Goal: Task Accomplishment & Management: Manage account settings

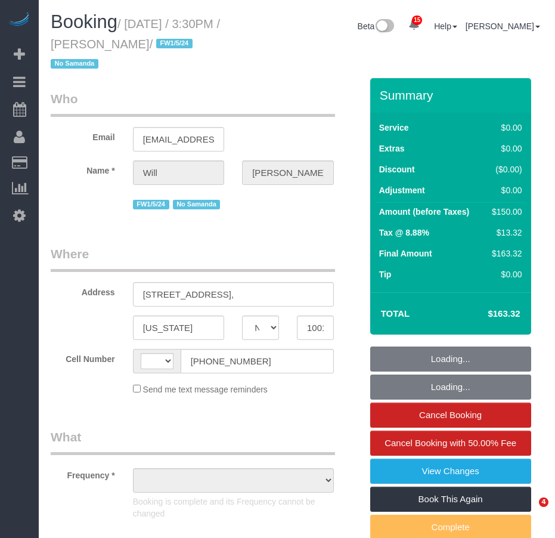
select select "NY"
select select "string:[GEOGRAPHIC_DATA]"
select select "object:521"
select select "string:stripe-pm_1MHuyV4VGloSiKo7TR8fnvXk"
select select "number:89"
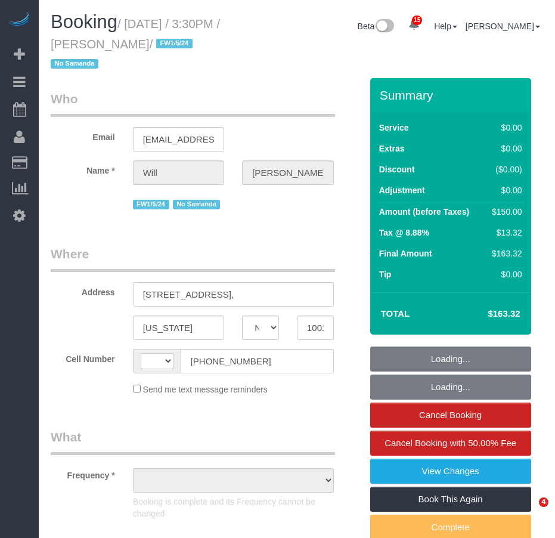
select select "number:90"
select select "number:15"
select select "number:5"
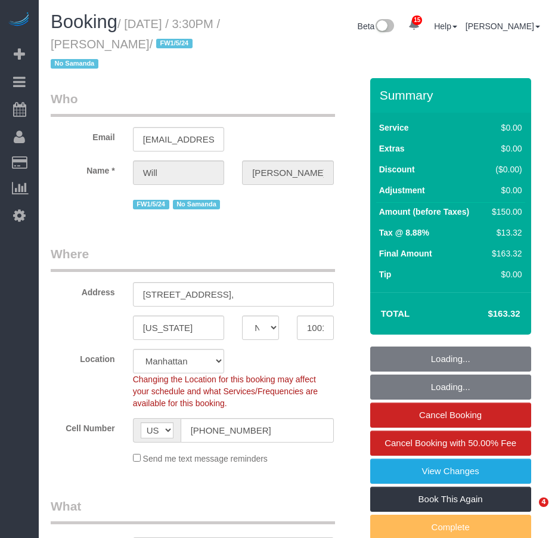
select select "object:1022"
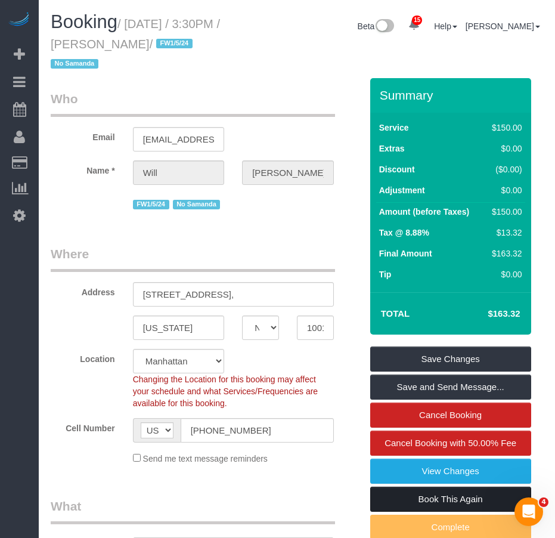
click at [395, 503] on link "Book This Again" at bounding box center [450, 498] width 161 height 25
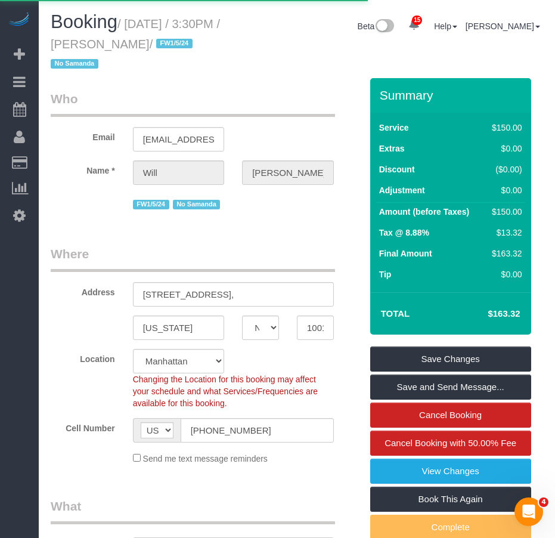
select select "NY"
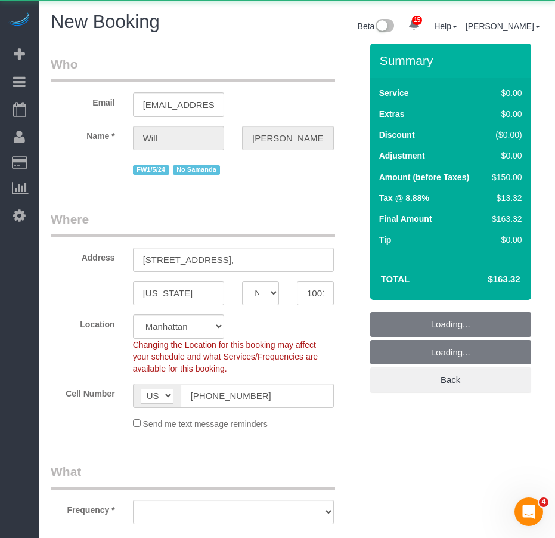
select select "string:stripe-pm_1MHuyV4VGloSiKo7TR8fnvXk"
select select "number:89"
select select "number:90"
select select "number:15"
select select "number:5"
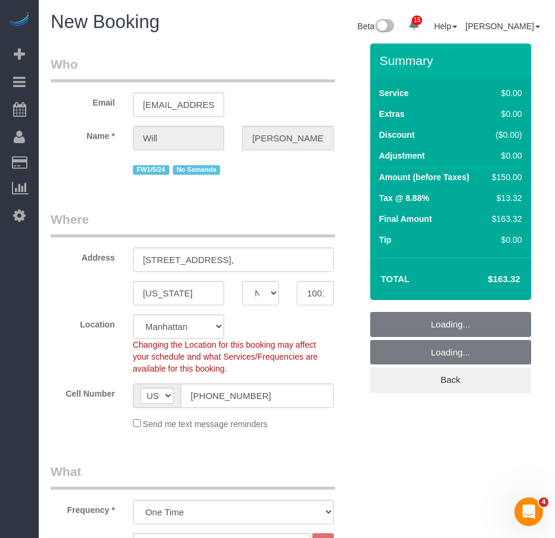
select select "object:2907"
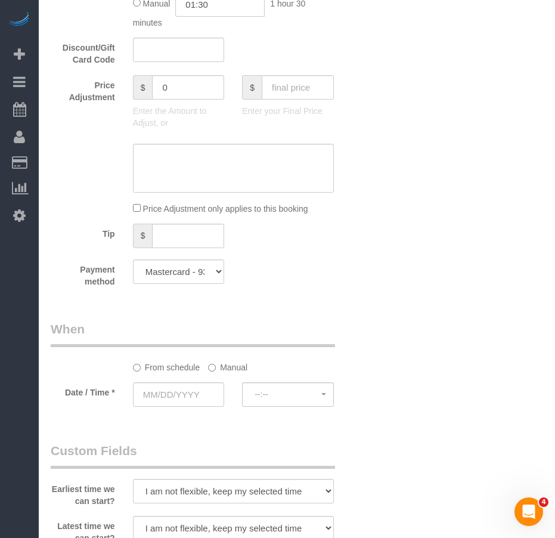
scroll to position [1073, 0]
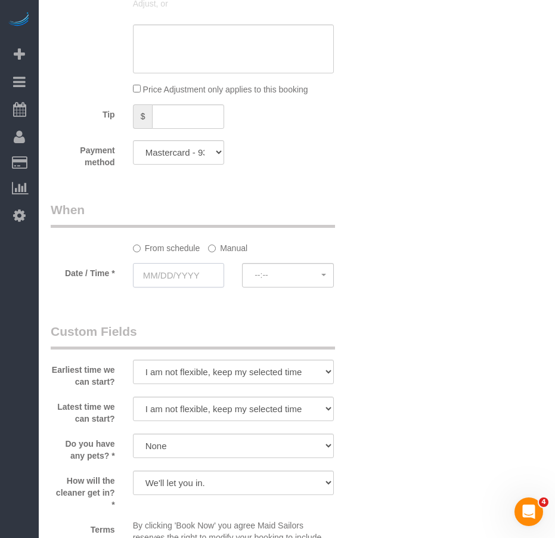
click at [165, 279] on input "text" at bounding box center [179, 275] width 92 height 24
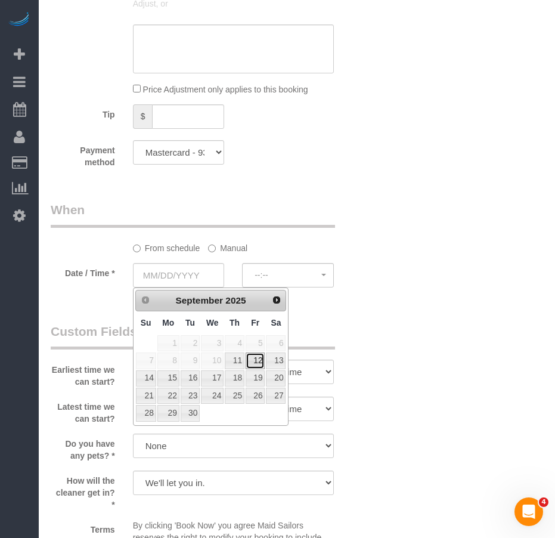
click at [260, 363] on link "12" at bounding box center [255, 360] width 19 height 16
type input "09/12/2025"
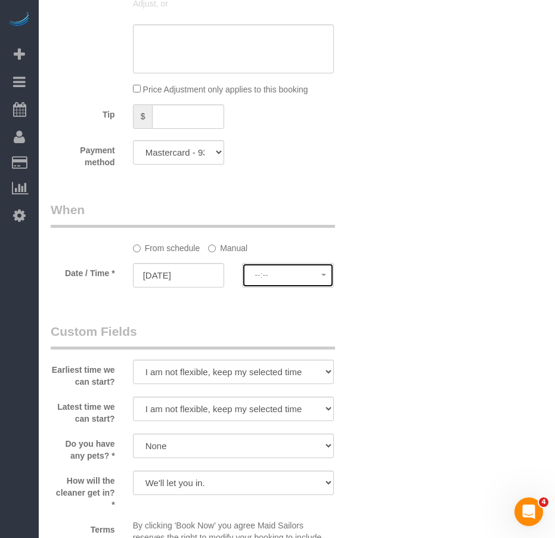
click at [271, 277] on span "--:--" at bounding box center [288, 275] width 67 height 10
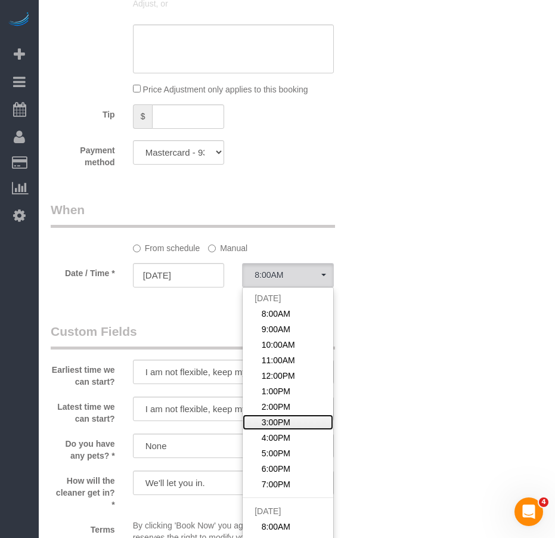
click at [296, 419] on link "3:00PM" at bounding box center [288, 421] width 91 height 15
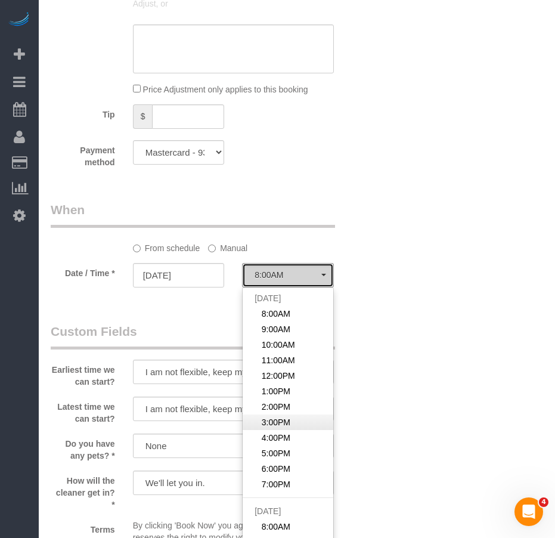
select select "spot13"
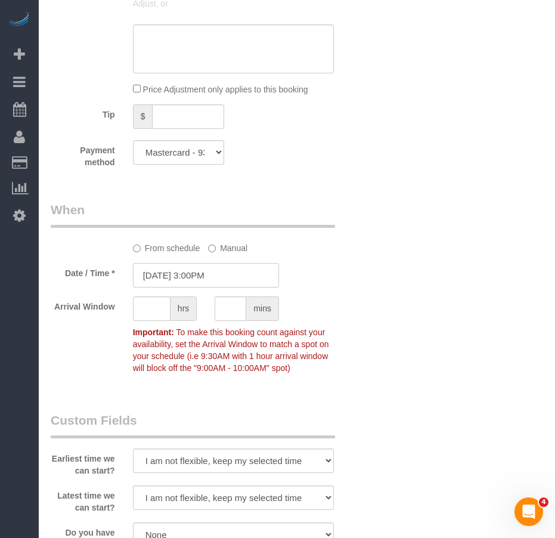
click at [225, 275] on input "09/12/2025 3:00PM" at bounding box center [206, 275] width 146 height 24
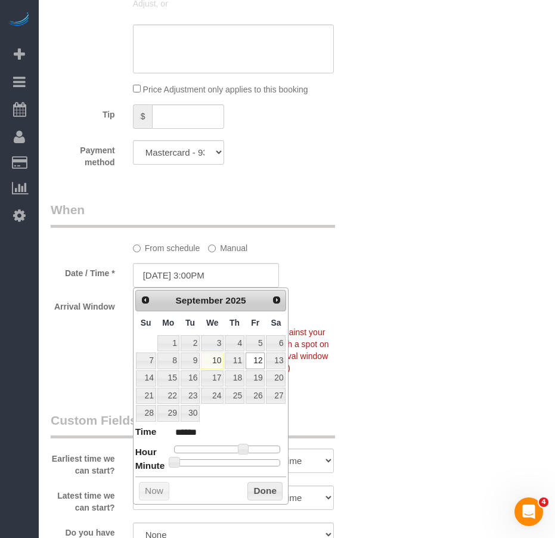
click at [233, 464] on div at bounding box center [227, 462] width 107 height 7
type input "09/12/2025 3:30PM"
type input "******"
click at [266, 492] on button "Done" at bounding box center [264, 491] width 35 height 19
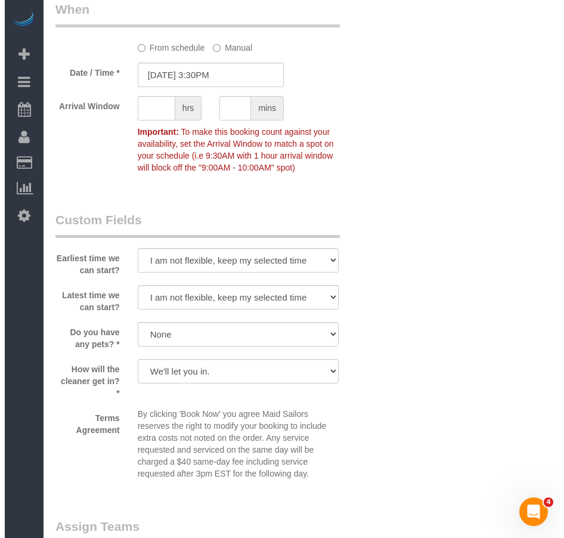
scroll to position [1431, 0]
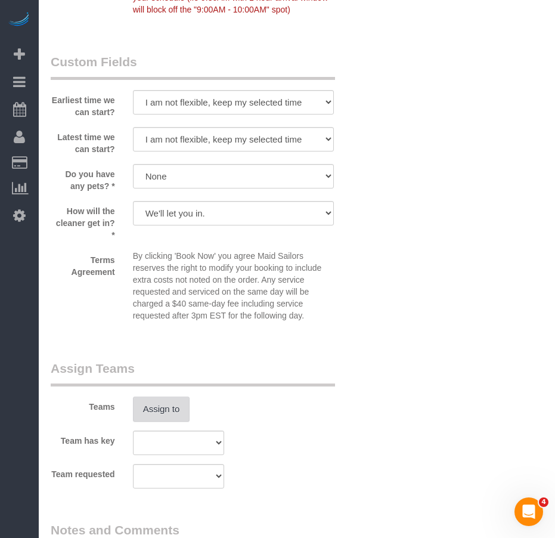
click at [160, 412] on button "Assign to" at bounding box center [161, 408] width 57 height 25
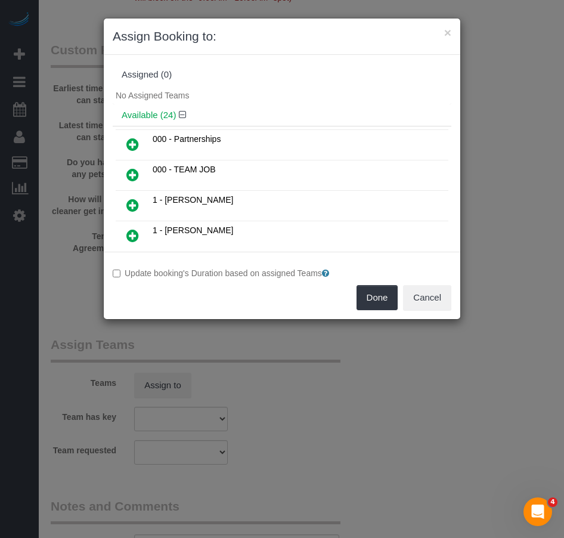
scroll to position [535, 0]
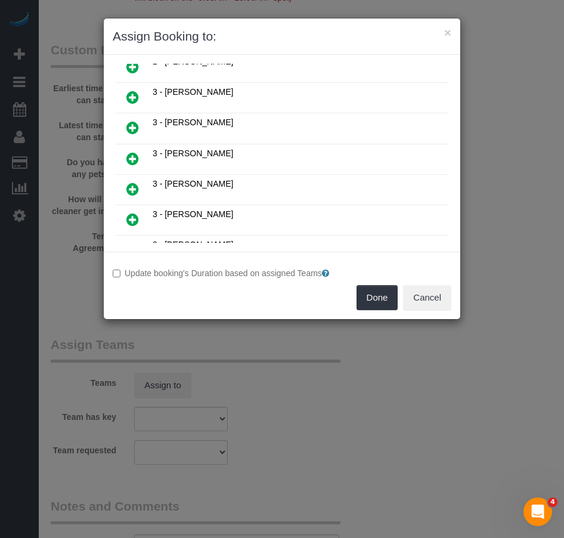
click at [133, 159] on icon at bounding box center [132, 158] width 13 height 14
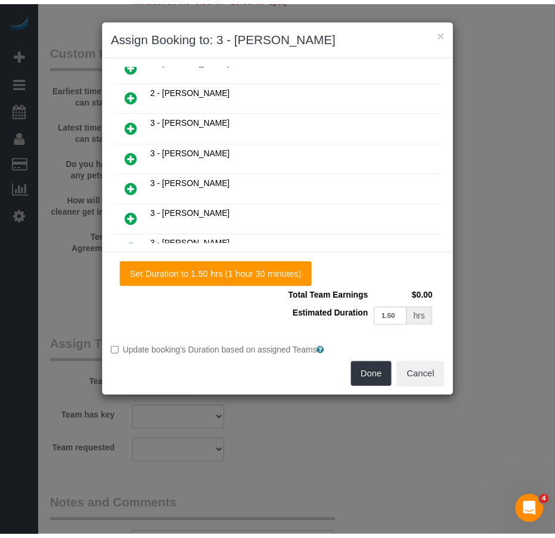
scroll to position [563, 0]
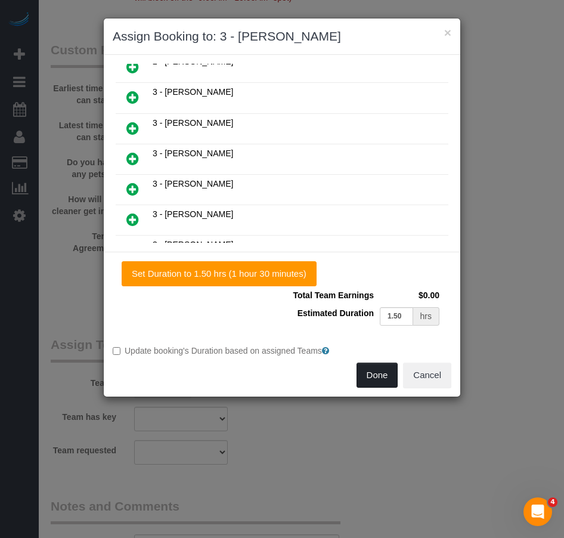
click at [379, 377] on button "Done" at bounding box center [377, 374] width 42 height 25
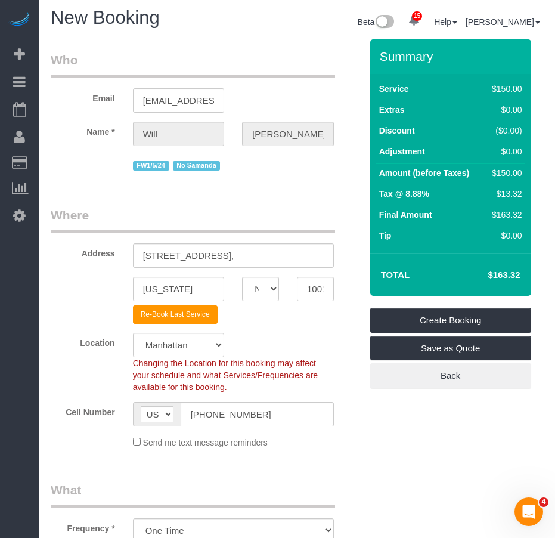
scroll to position [0, 0]
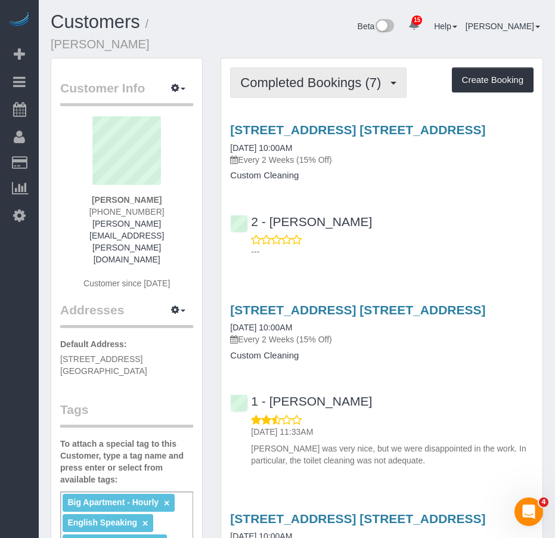
click at [291, 75] on span "Completed Bookings (7)" at bounding box center [313, 82] width 147 height 15
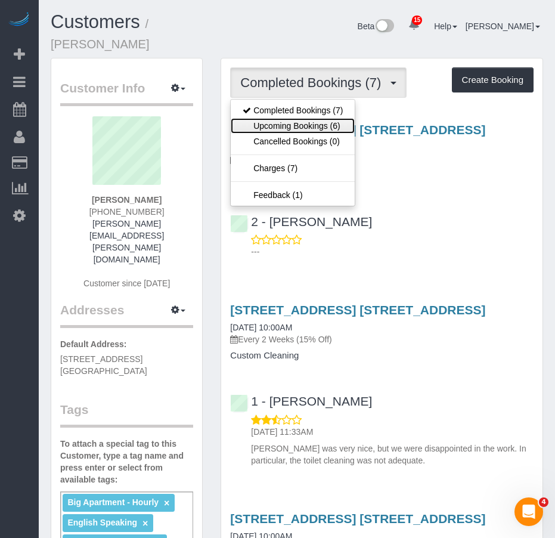
click at [278, 118] on link "Upcoming Bookings (6)" at bounding box center [293, 125] width 124 height 15
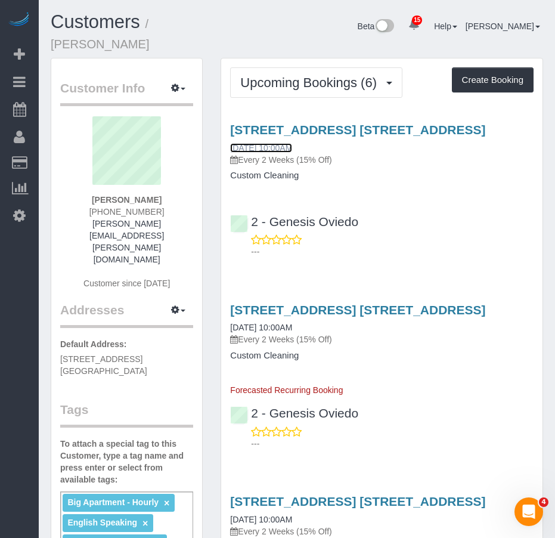
click at [254, 143] on link "09/13/2025 10:00AM" at bounding box center [261, 148] width 62 height 10
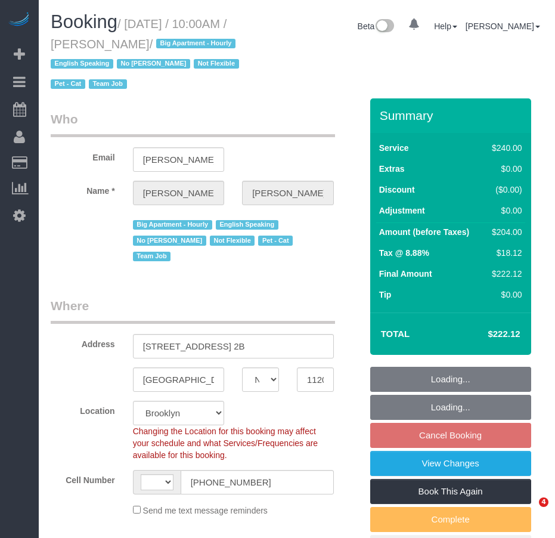
select select "NY"
select select "string:US"
select select "string:stripe-pm_1Ro8Hr4VGloSiKo7kqJISDBj"
select select "spot3"
select select "number:89"
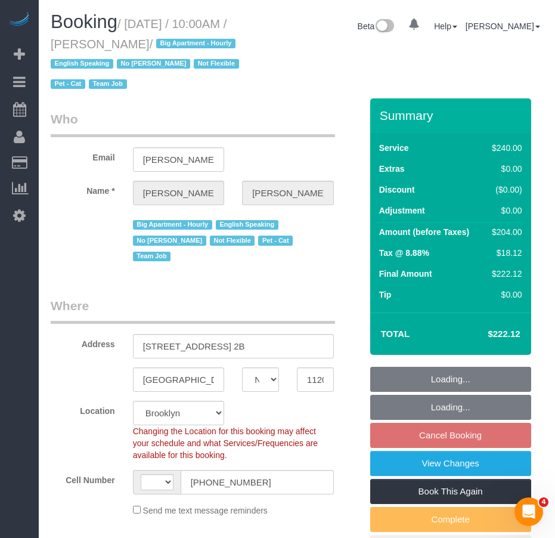
select select "number:90"
select select "number:14"
select select "number:5"
select select "object:782"
select select "180"
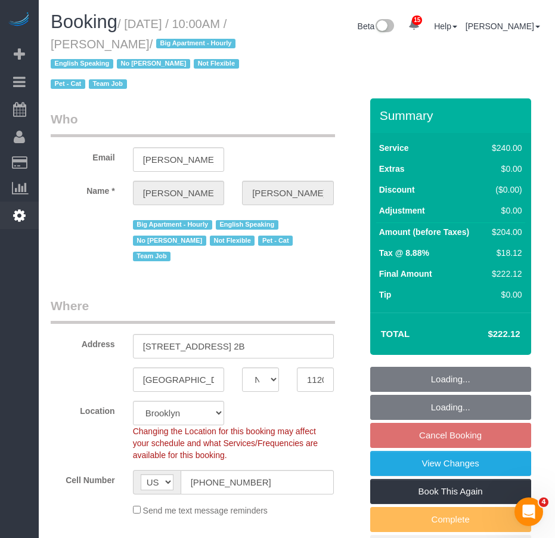
select select "object:1443"
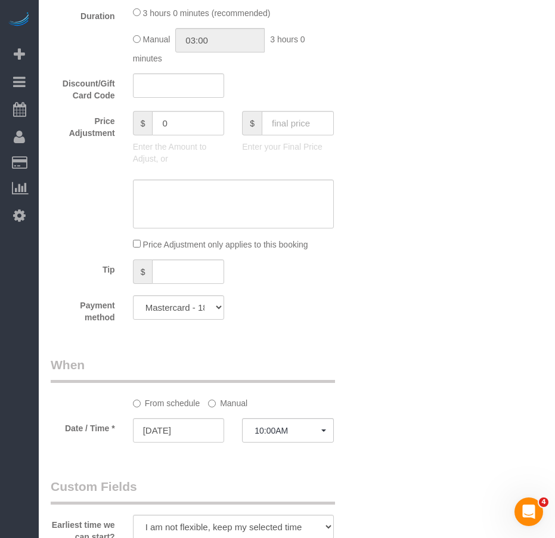
scroll to position [835, 0]
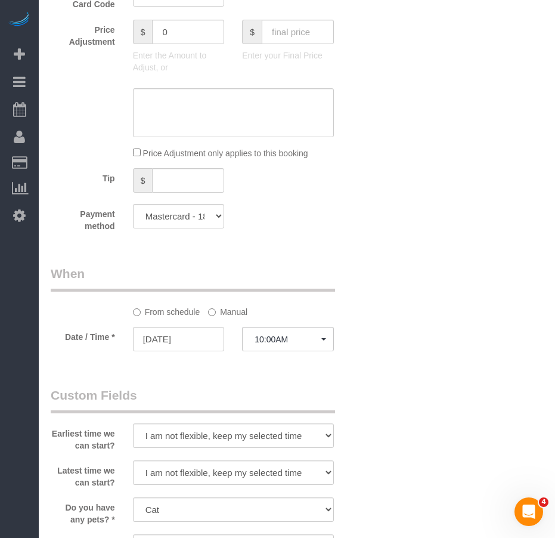
click at [281, 386] on legend "Custom Fields" at bounding box center [193, 399] width 284 height 27
click at [284, 334] on span "10:00AM" at bounding box center [288, 339] width 67 height 10
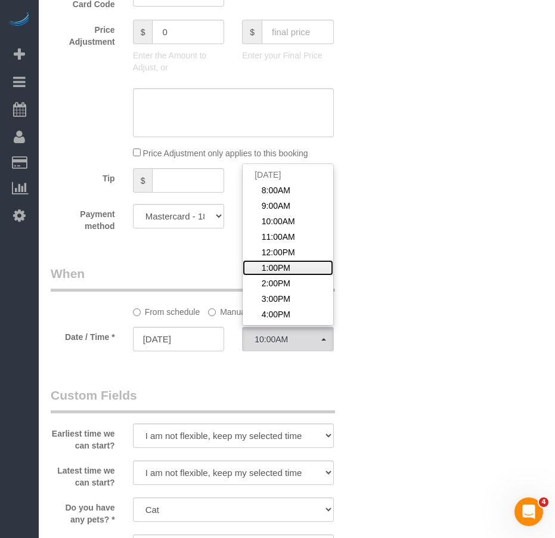
click at [272, 262] on span "1:00PM" at bounding box center [276, 268] width 29 height 12
select select "spot6"
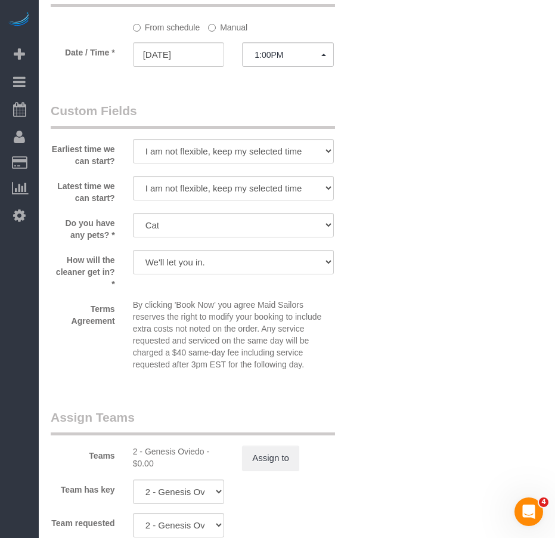
scroll to position [1252, 0]
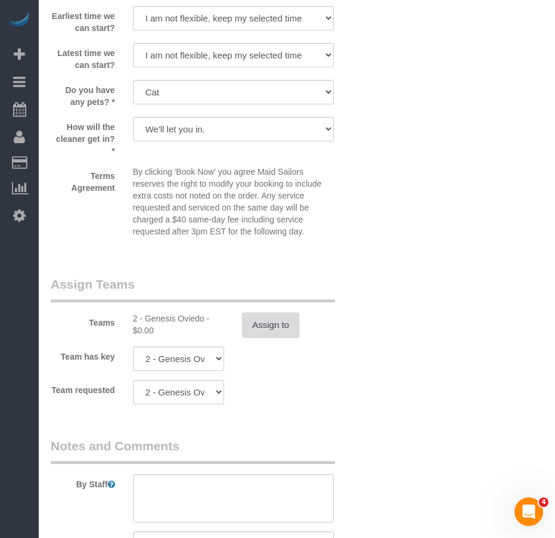
click at [273, 312] on button "Assign to" at bounding box center [270, 324] width 57 height 25
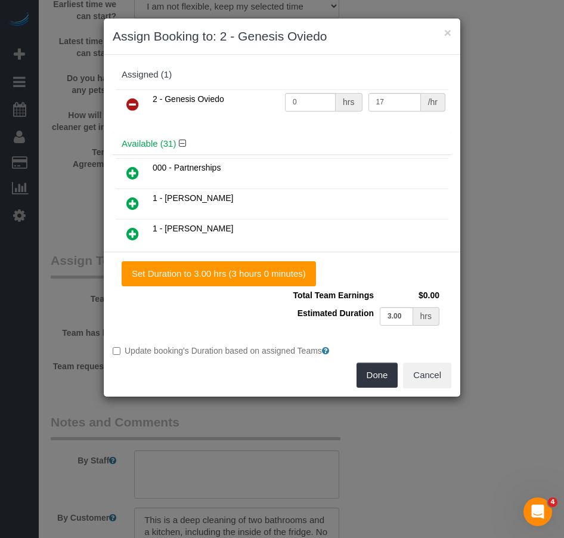
click at [136, 103] on icon at bounding box center [132, 104] width 13 height 14
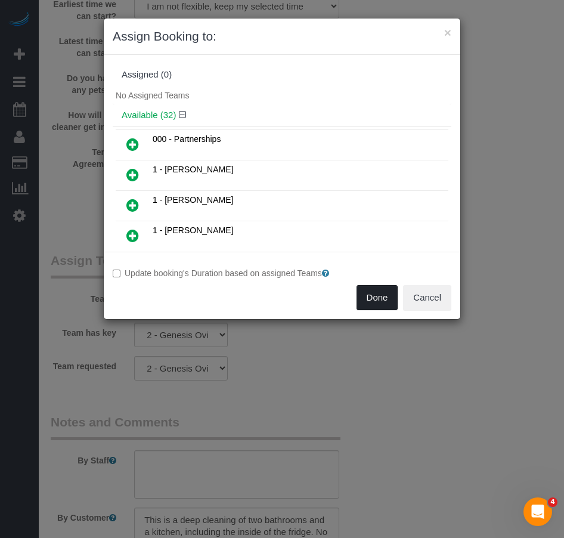
click at [374, 299] on button "Done" at bounding box center [377, 297] width 42 height 25
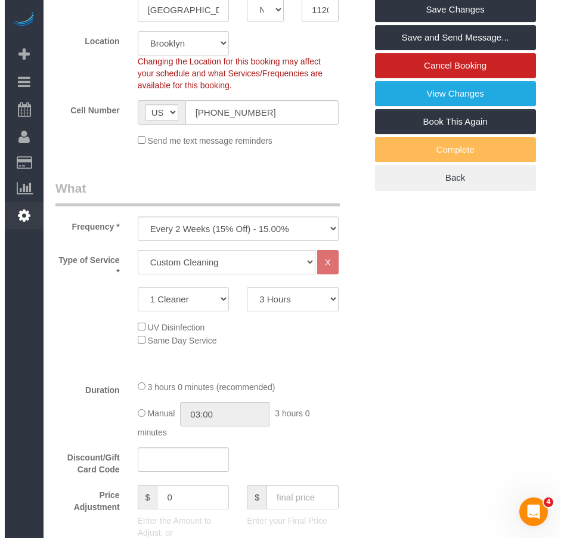
scroll to position [238, 0]
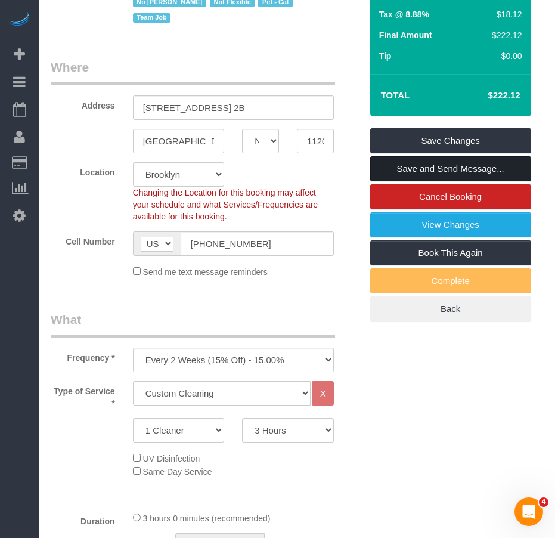
drag, startPoint x: 426, startPoint y: 166, endPoint x: 405, endPoint y: 168, distance: 20.3
click at [426, 166] on link "Save and Send Message..." at bounding box center [450, 168] width 161 height 25
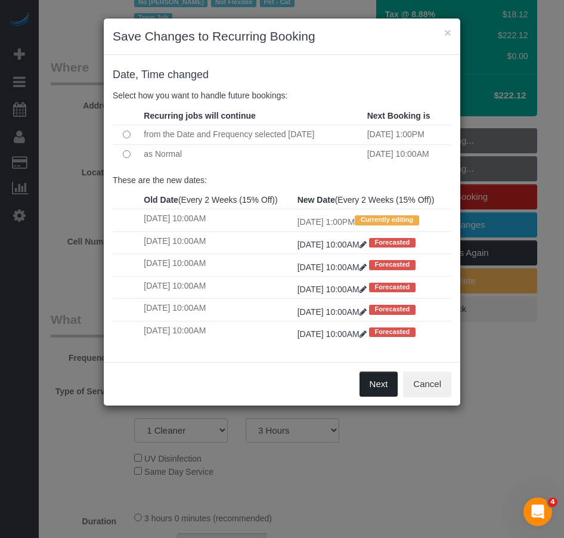
click at [376, 396] on button "Next" at bounding box center [378, 383] width 39 height 25
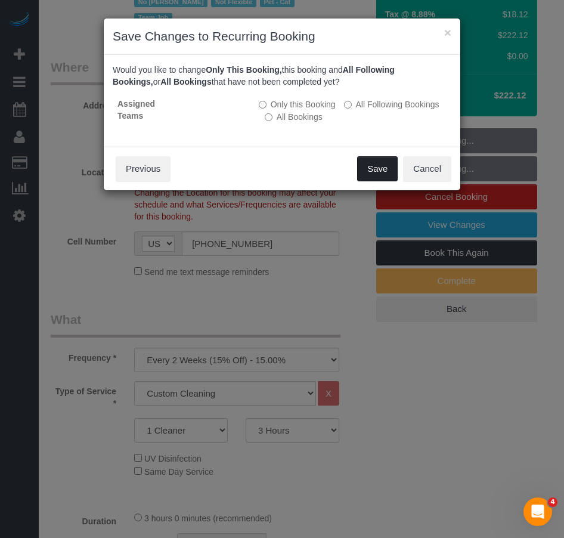
click at [374, 168] on button "Save" at bounding box center [377, 168] width 41 height 25
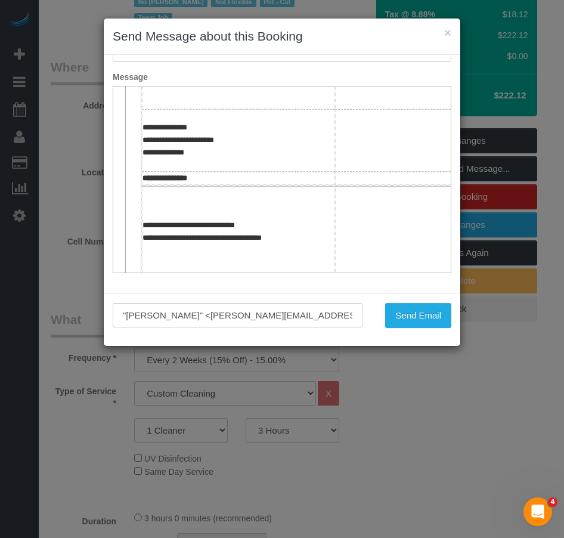
scroll to position [0, 0]
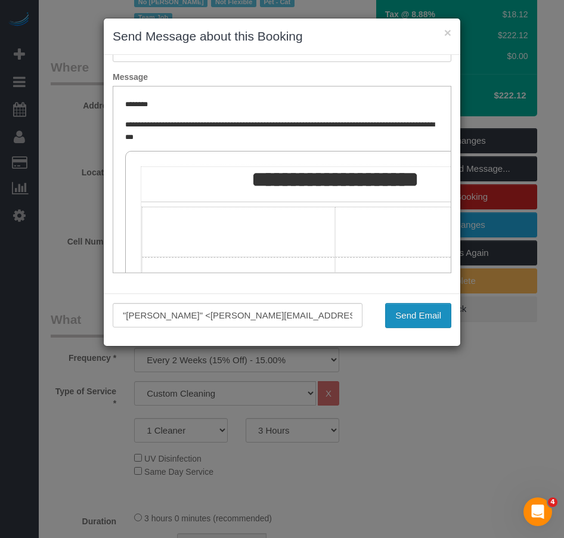
drag, startPoint x: 415, startPoint y: 320, endPoint x: 407, endPoint y: 319, distance: 8.4
click at [415, 320] on button "Send Email" at bounding box center [418, 315] width 66 height 25
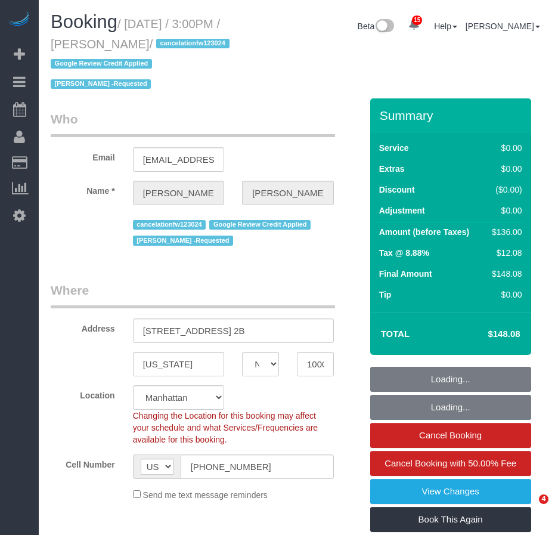
select select "NY"
select select "object:777"
select select "NY"
select select "string:[GEOGRAPHIC_DATA]"
select select "string:stripe-pm_1Q83s94VGloSiKo7MwVISSNR"
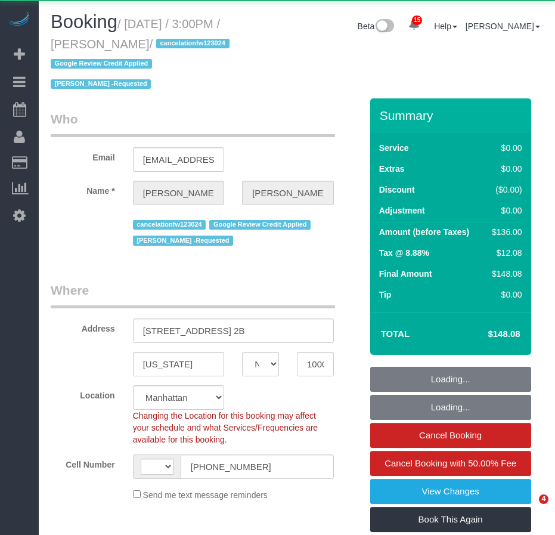
select select "1"
select select "number:89"
select select "number:90"
select select "number:15"
select select "number:7"
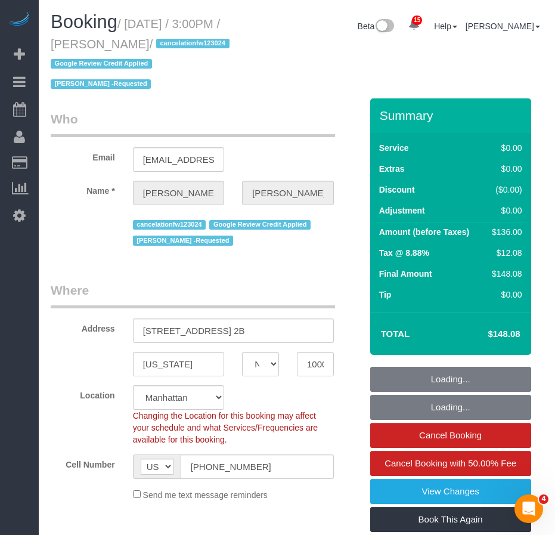
select select "object:1061"
select select "spot1"
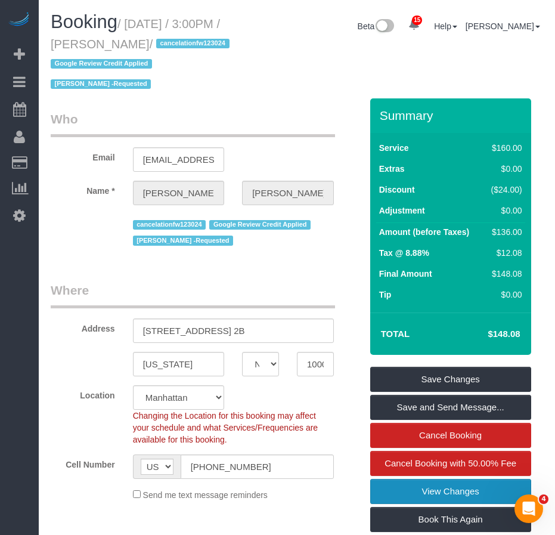
click at [411, 493] on link "View Changes" at bounding box center [450, 491] width 161 height 25
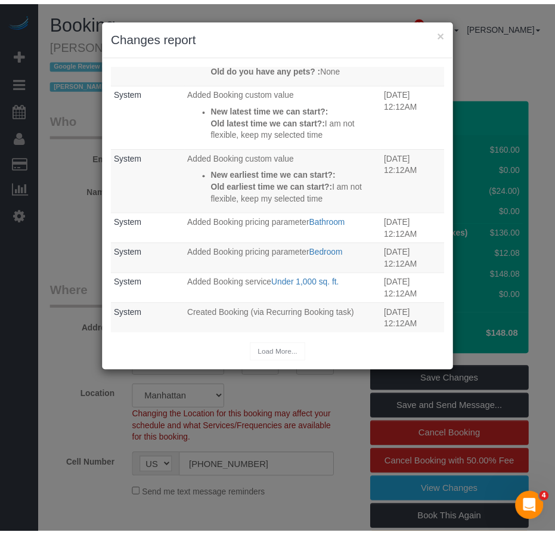
scroll to position [558, 0]
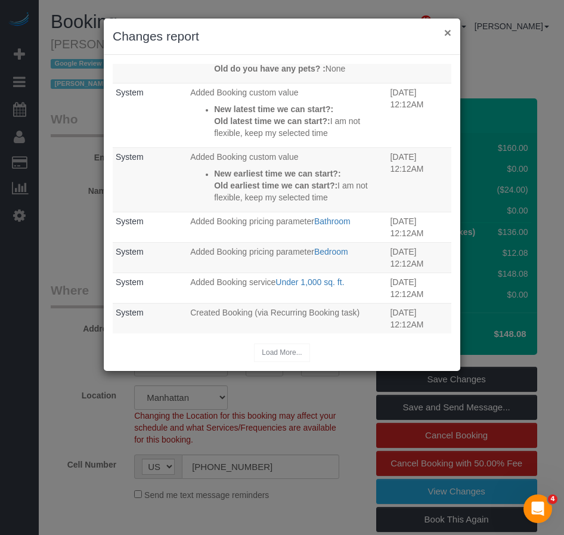
click at [451, 32] on button "×" at bounding box center [447, 32] width 7 height 13
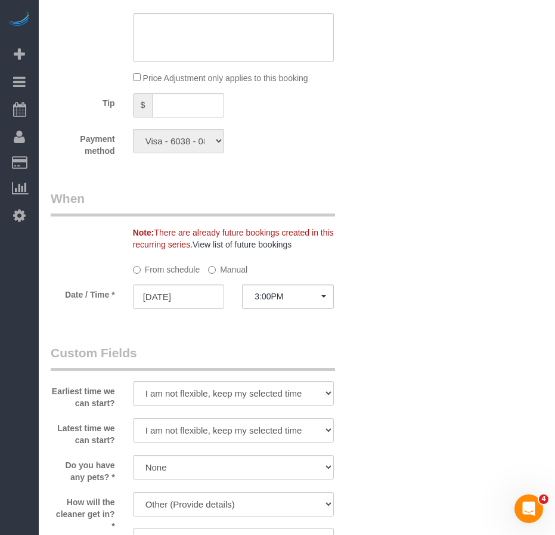
scroll to position [1431, 0]
